Goal: Find specific page/section: Find specific page/section

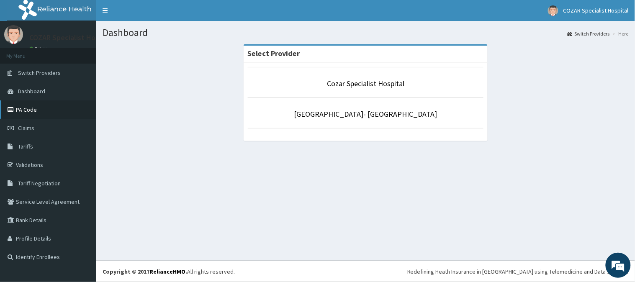
click at [54, 109] on link "PA Code" at bounding box center [48, 109] width 96 height 18
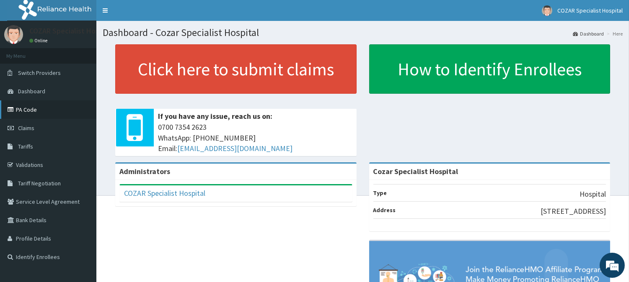
click at [38, 105] on link "PA Code" at bounding box center [48, 109] width 96 height 18
